Goal: Information Seeking & Learning: Check status

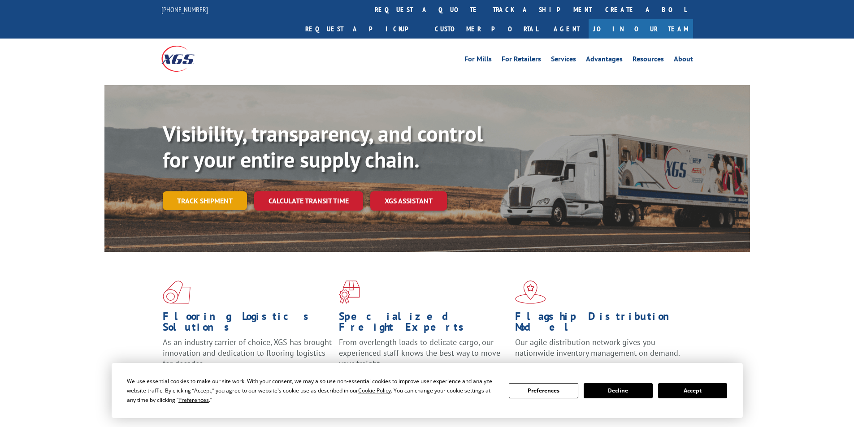
click at [215, 191] on link "Track shipment" at bounding box center [205, 200] width 84 height 19
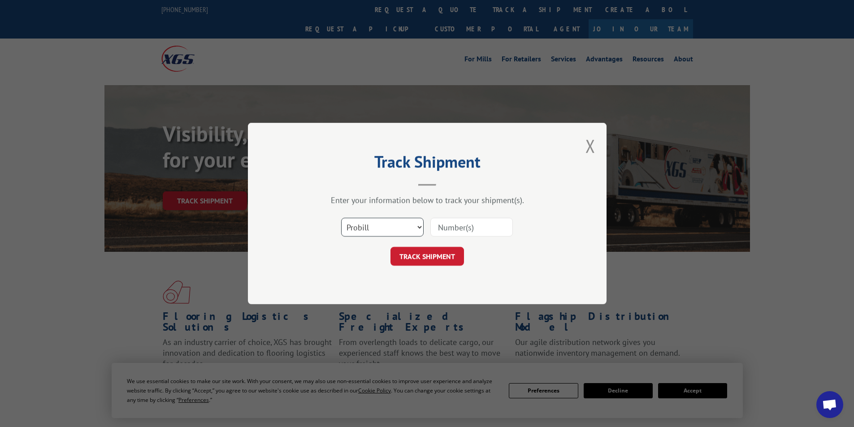
drag, startPoint x: 387, startPoint y: 221, endPoint x: 377, endPoint y: 234, distance: 15.6
click at [387, 221] on select "Select category... Probill BOL PO" at bounding box center [382, 227] width 82 height 19
click at [377, 234] on select "Select category... Probill BOL PO" at bounding box center [382, 227] width 82 height 19
click at [378, 232] on select "Select category... Probill BOL PO" at bounding box center [382, 227] width 82 height 19
select select "po"
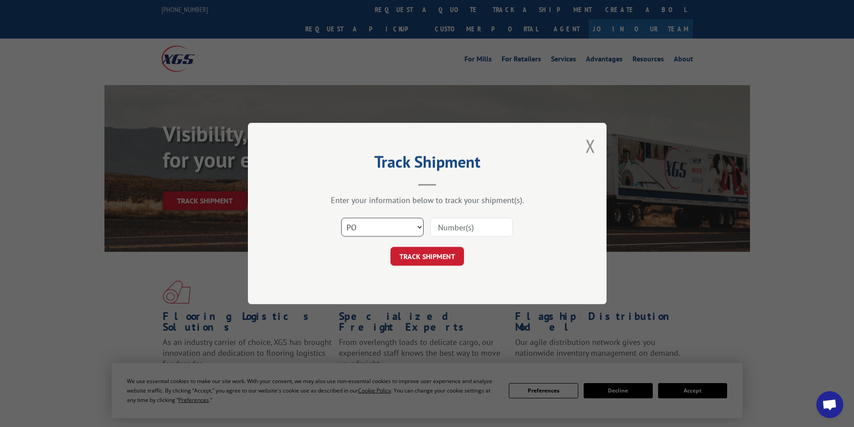
click at [341, 218] on select "Select category... Probill BOL PO" at bounding box center [382, 227] width 82 height 19
click at [455, 228] on input at bounding box center [471, 227] width 82 height 19
paste input "46444314"
type input "46444314"
click at [447, 256] on button "TRACK SHIPMENT" at bounding box center [427, 256] width 74 height 19
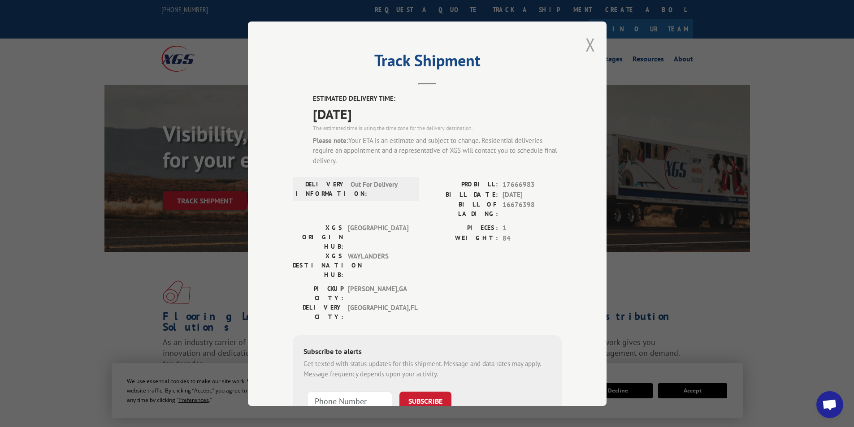
click at [585, 46] on button "Close modal" at bounding box center [590, 45] width 10 height 24
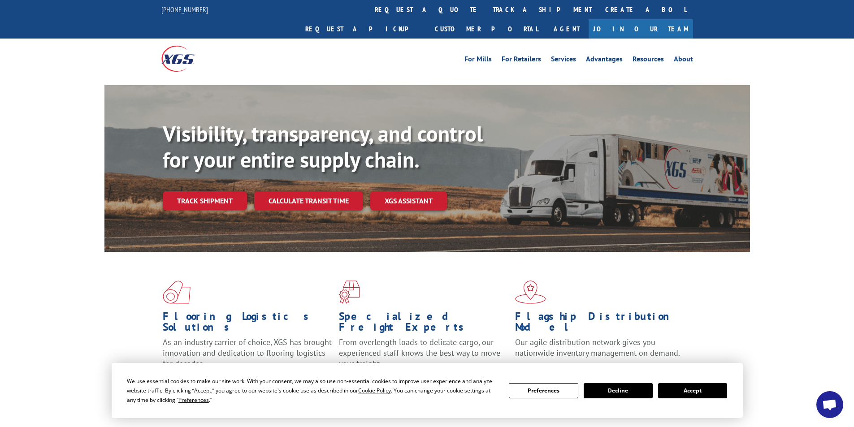
click at [484, 55] on div "For [PERSON_NAME] For Retailers Services Advantages Resources About For [PERSON…" at bounding box center [427, 59] width 532 height 40
click at [181, 191] on link "Track shipment" at bounding box center [205, 200] width 84 height 19
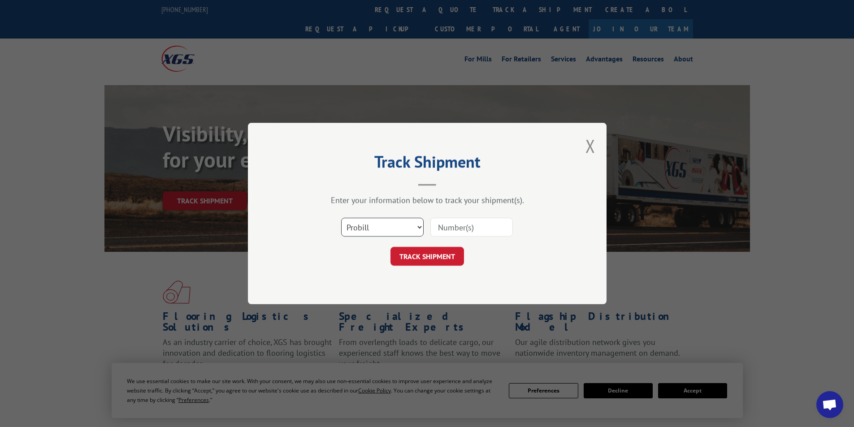
drag, startPoint x: 390, startPoint y: 230, endPoint x: 388, endPoint y: 235, distance: 6.2
click at [390, 230] on select "Select category... Probill BOL PO" at bounding box center [382, 227] width 82 height 19
select select "po"
click at [341, 218] on select "Select category... Probill BOL PO" at bounding box center [382, 227] width 82 height 19
click at [455, 224] on input at bounding box center [471, 227] width 82 height 19
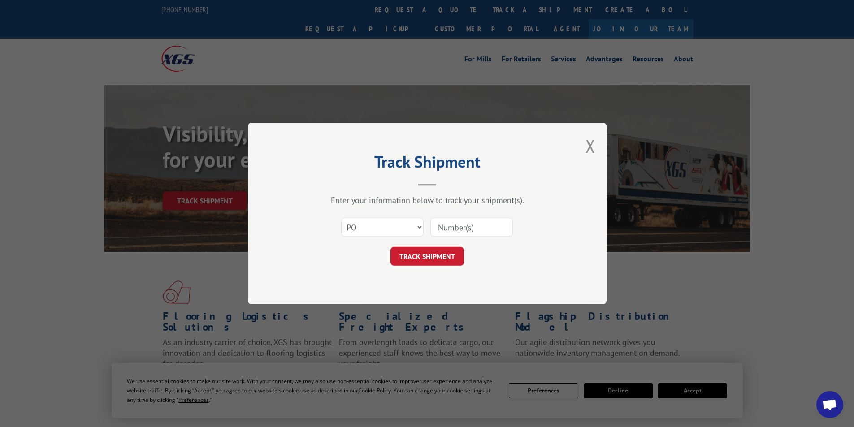
paste input "46444313"
type input "46444313"
click at [451, 252] on button "TRACK SHIPMENT" at bounding box center [427, 256] width 74 height 19
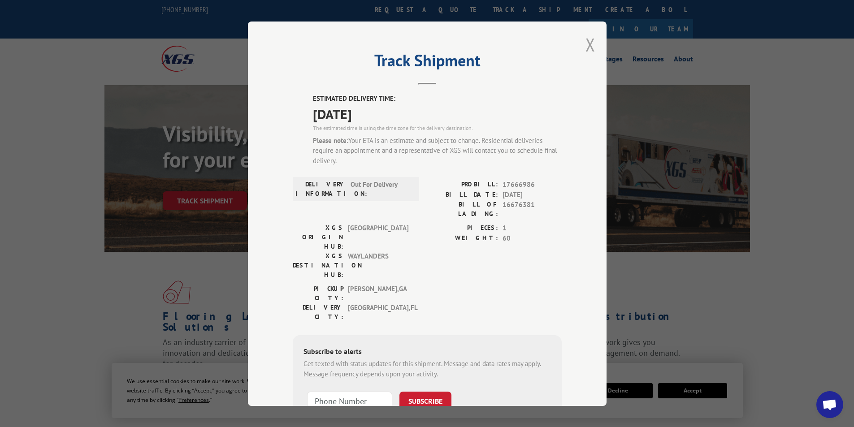
click at [593, 46] on div "Track Shipment ESTIMATED DELIVERY TIME: [DATE] The estimated time is using the …" at bounding box center [427, 214] width 359 height 385
click at [579, 43] on div "Track Shipment ESTIMATED DELIVERY TIME: [DATE] The estimated time is using the …" at bounding box center [427, 214] width 359 height 385
click at [586, 44] on button "Close modal" at bounding box center [590, 45] width 10 height 24
